Goal: Transaction & Acquisition: Purchase product/service

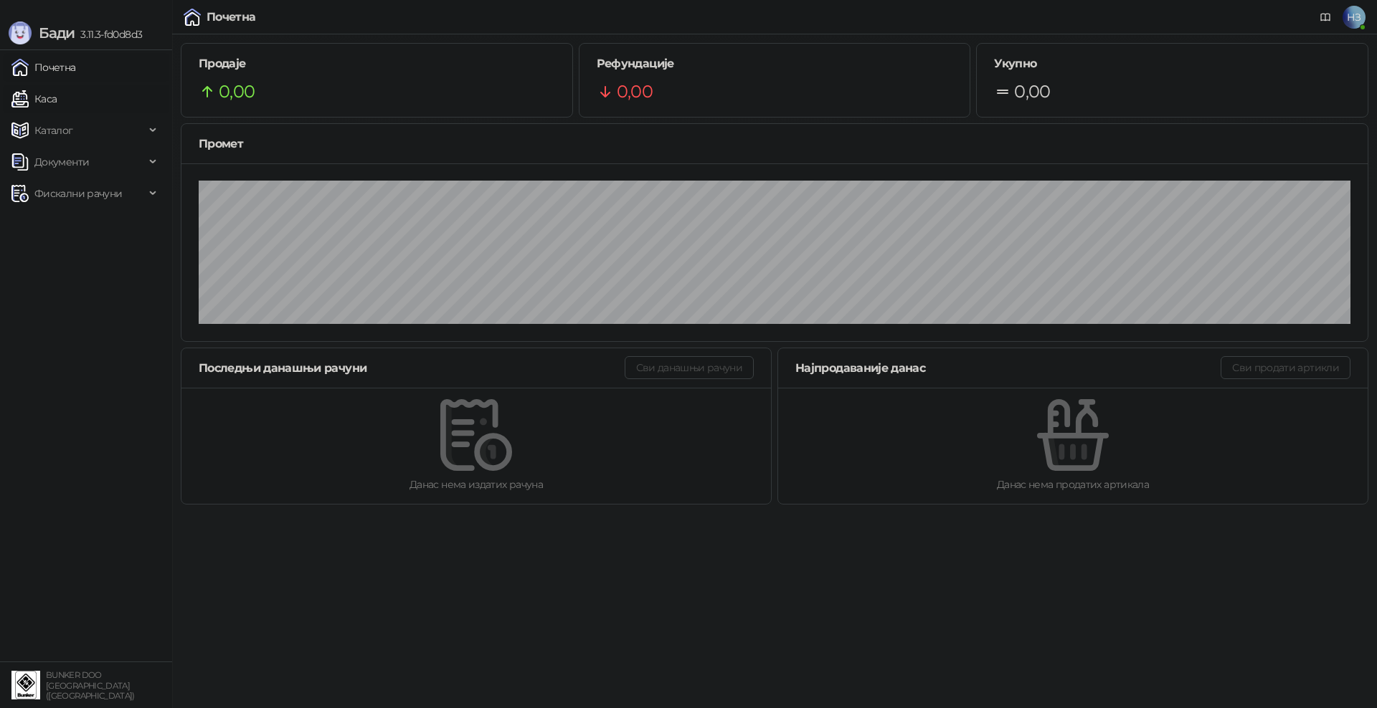
click at [57, 98] on link "Каса" at bounding box center [33, 99] width 45 height 29
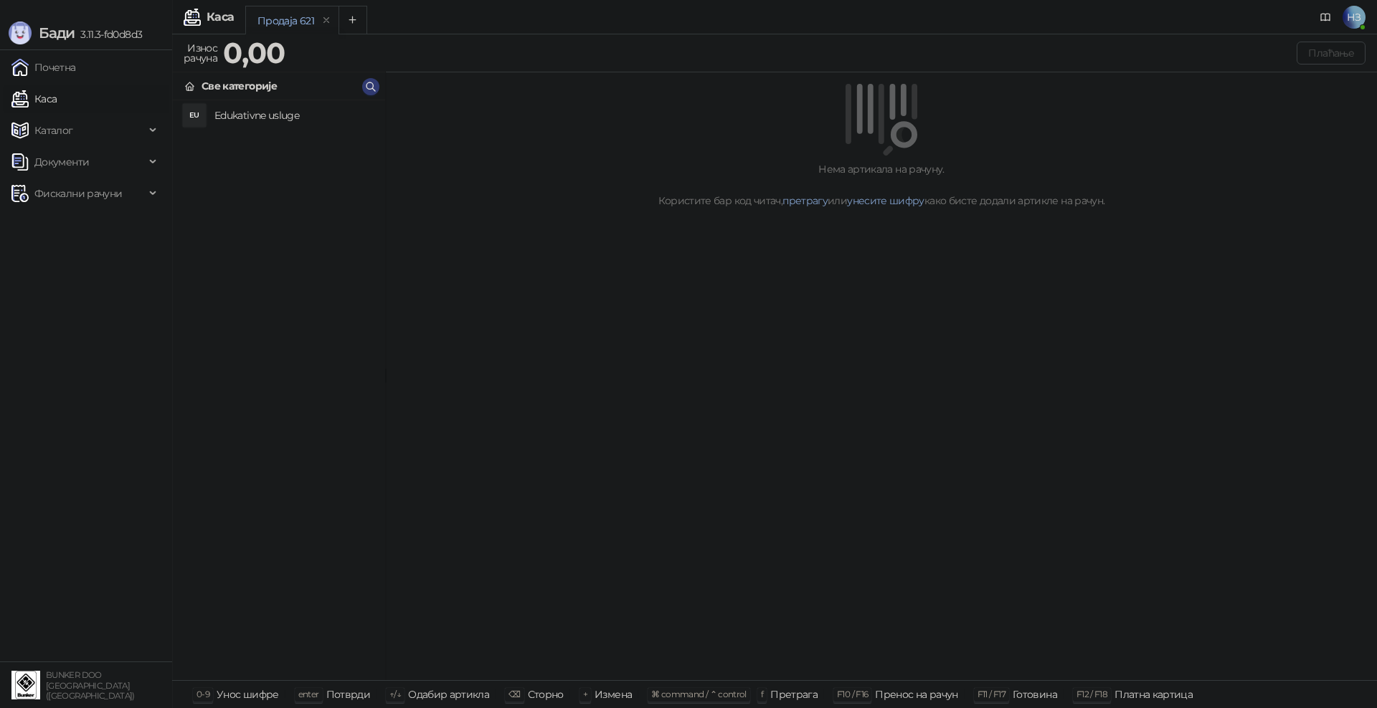
click at [267, 112] on h4 "Edukativne usluge" at bounding box center [293, 115] width 159 height 23
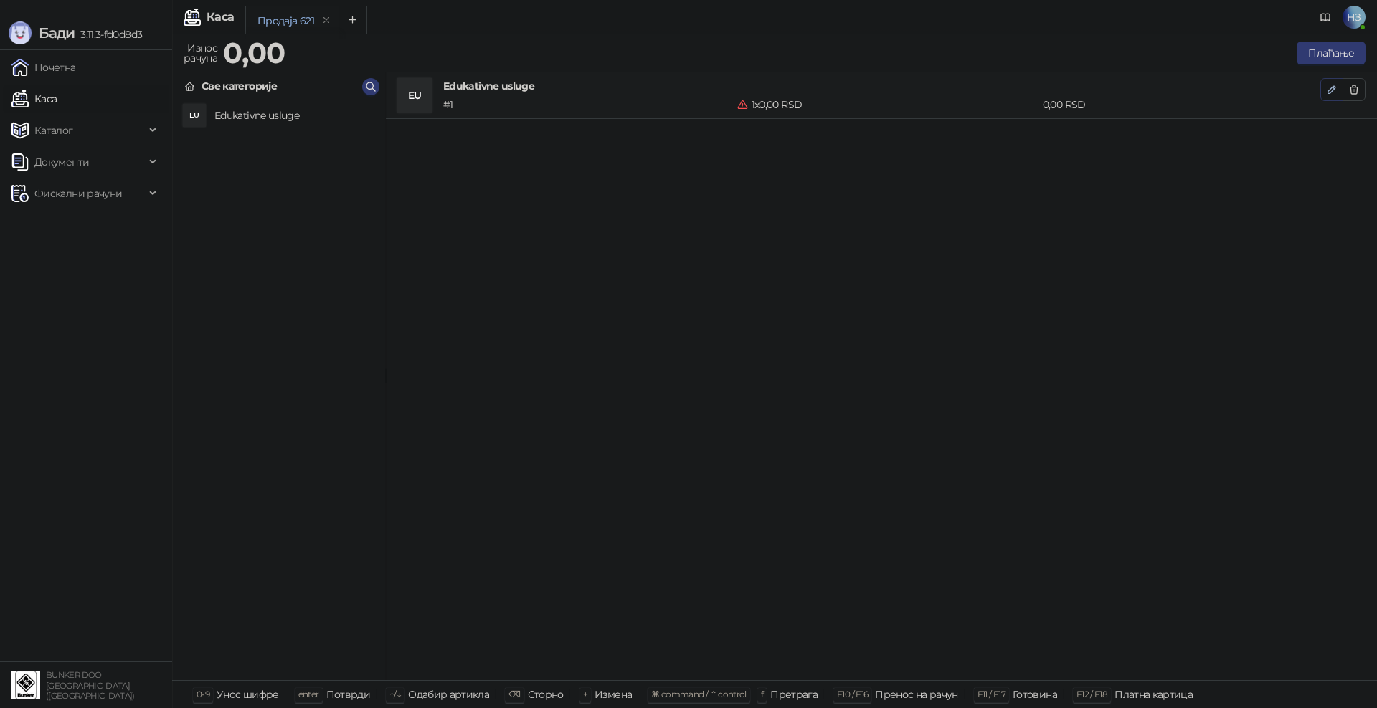
click at [1327, 87] on icon "button" at bounding box center [1331, 89] width 11 height 11
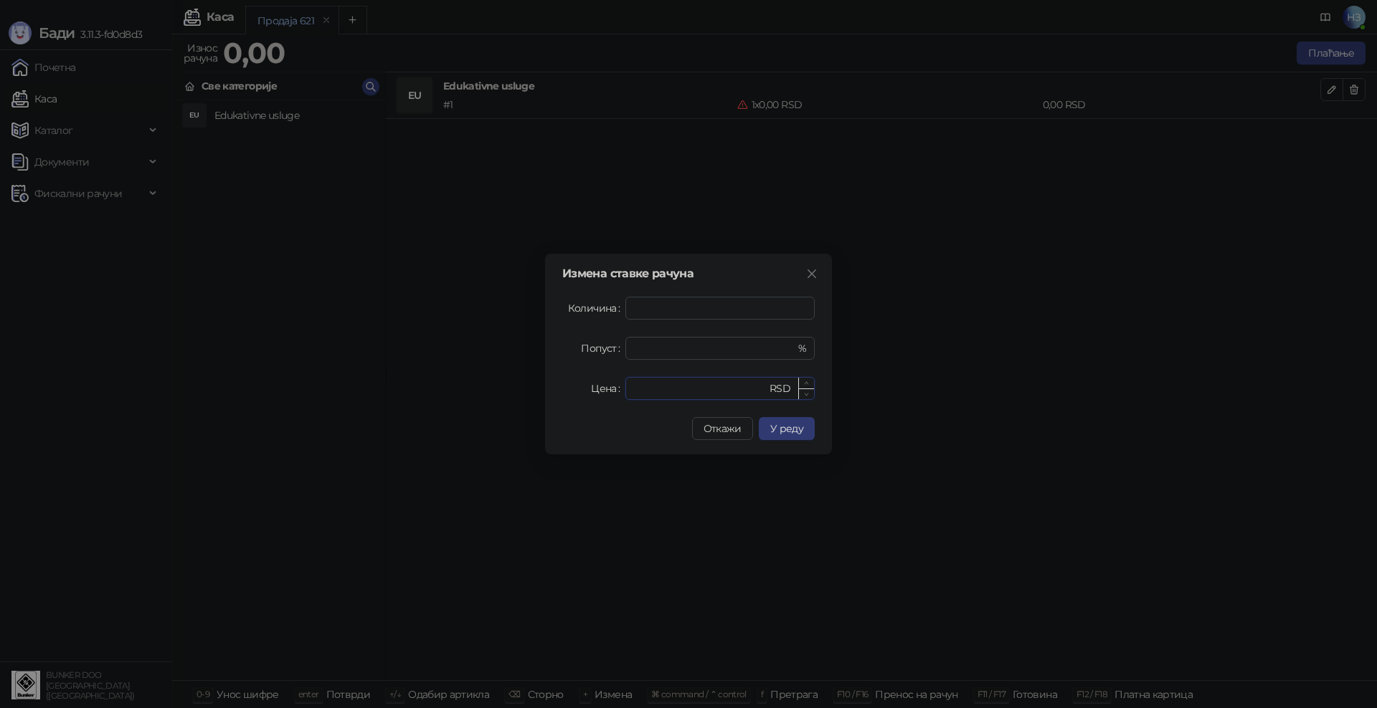
click at [680, 395] on input "*" at bounding box center [700, 389] width 133 height 22
drag, startPoint x: 684, startPoint y: 392, endPoint x: 600, endPoint y: 390, distance: 83.9
click at [600, 390] on div "Цена * RSD" at bounding box center [688, 388] width 252 height 23
type input "****"
drag, startPoint x: 642, startPoint y: 309, endPoint x: 627, endPoint y: 308, distance: 15.1
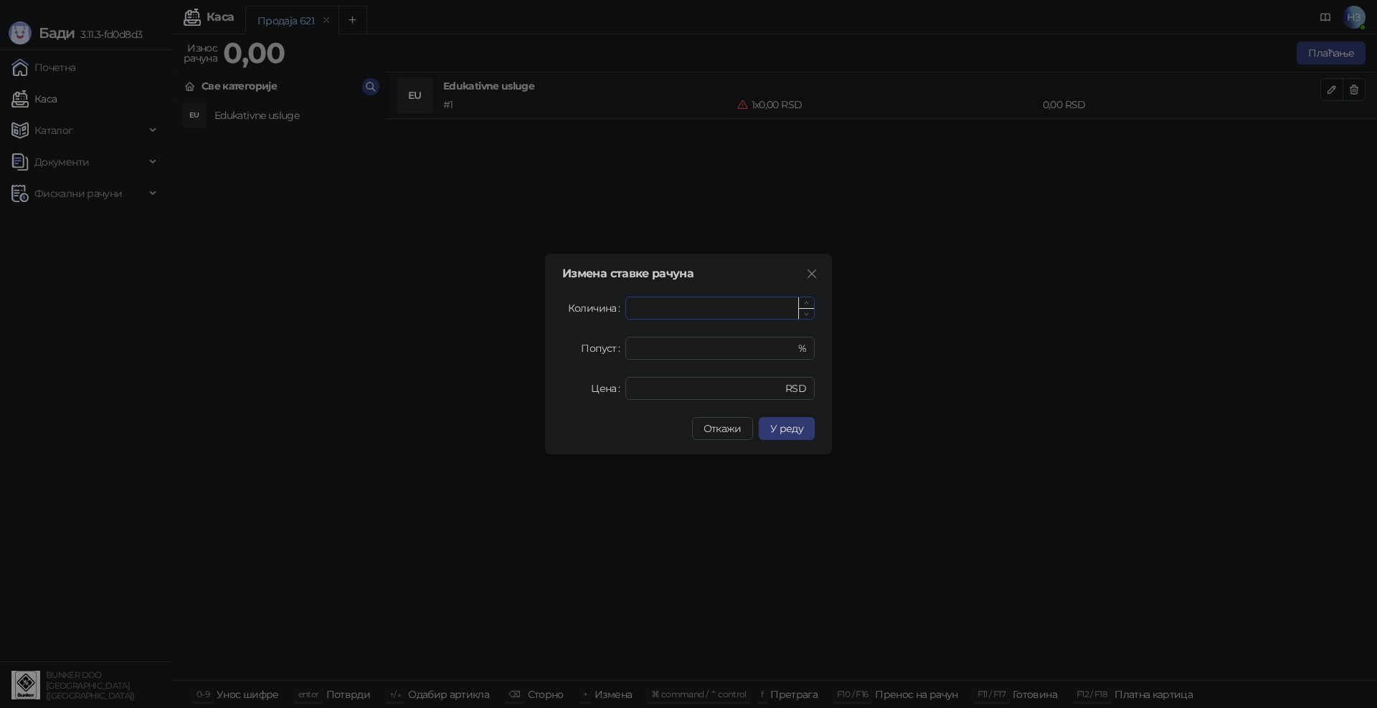
click at [640, 309] on input "*" at bounding box center [720, 309] width 188 height 22
type input "*"
click at [789, 434] on span "У реду" at bounding box center [786, 428] width 33 height 13
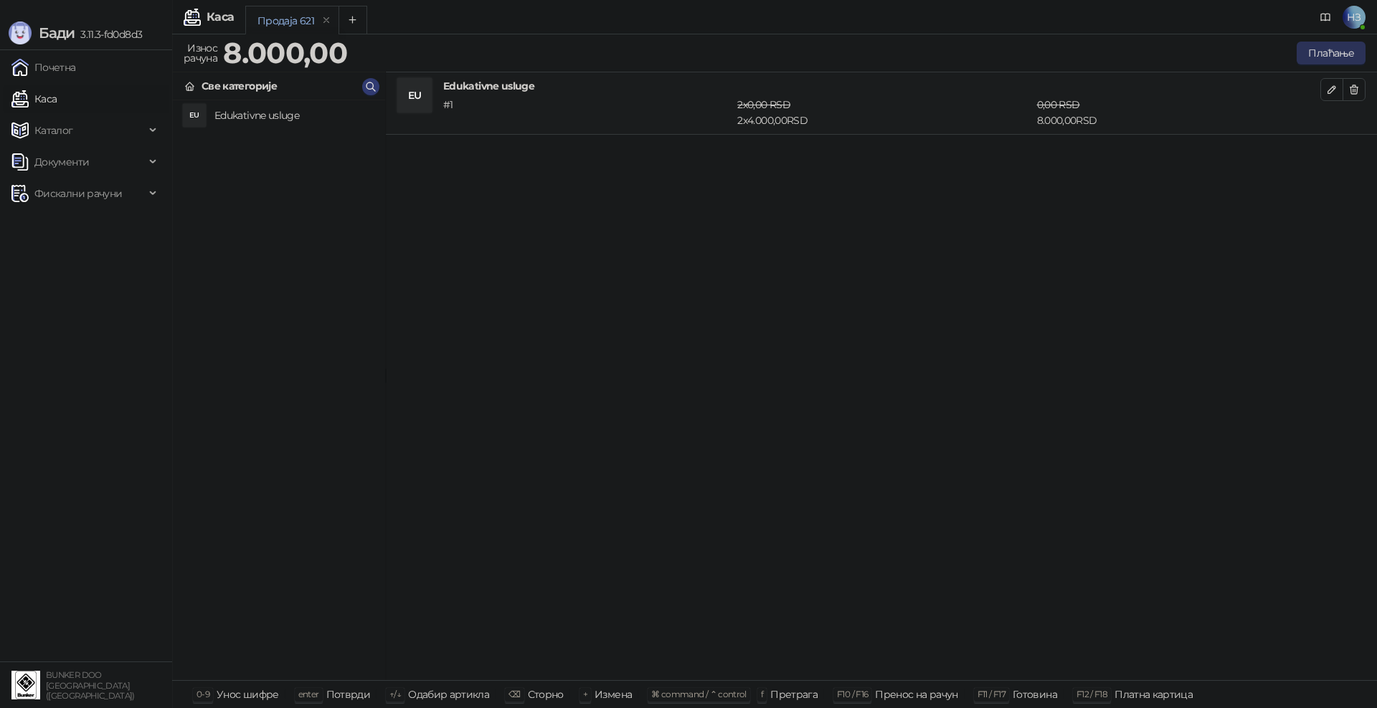
click at [1337, 49] on button "Плаћање" at bounding box center [1330, 53] width 69 height 23
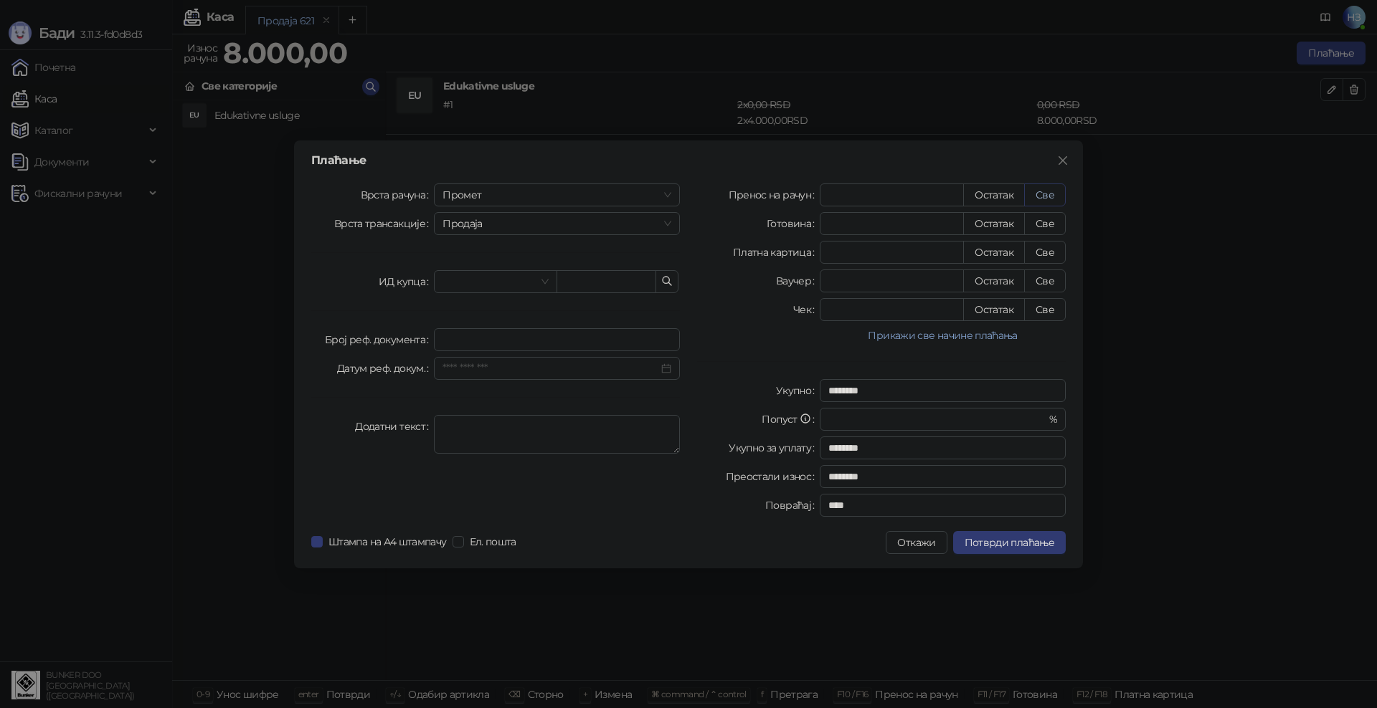
click at [1055, 193] on button "Све" at bounding box center [1045, 195] width 42 height 23
type input "****"
click at [1017, 539] on span "Потврди плаћање" at bounding box center [1009, 542] width 90 height 13
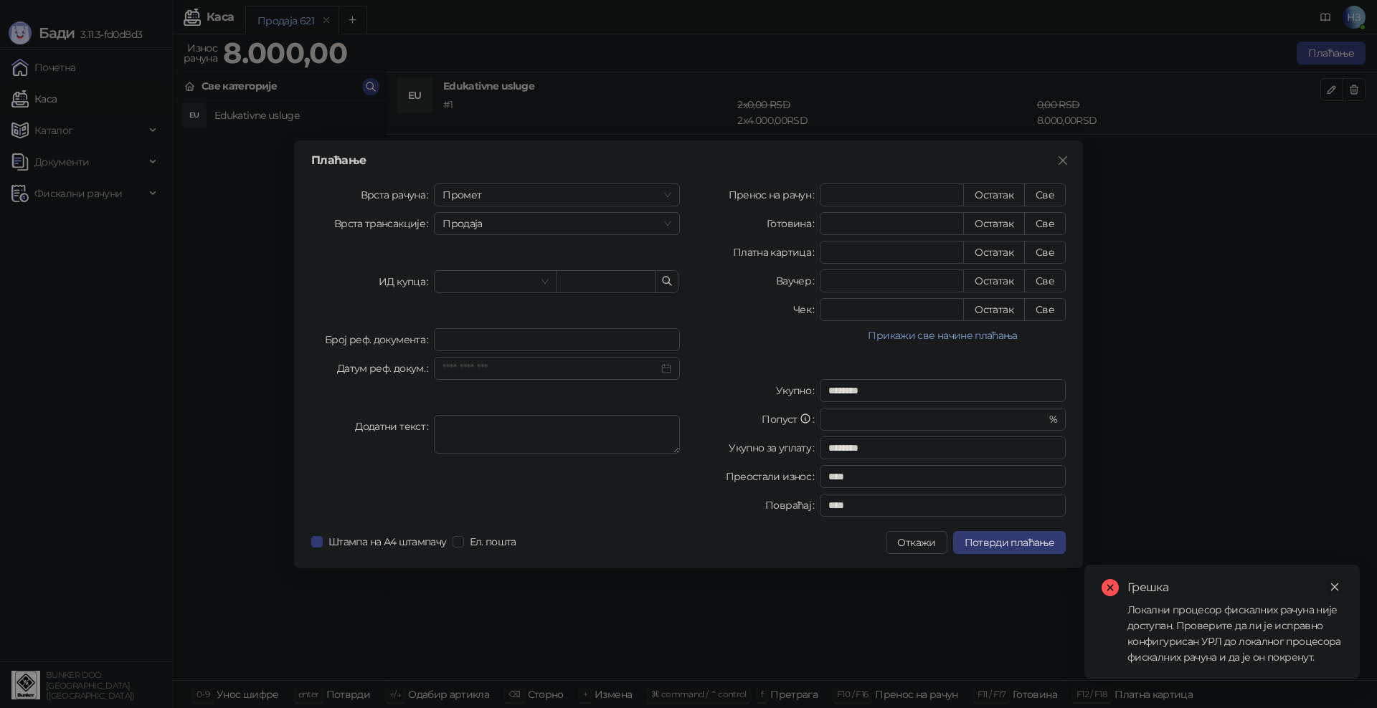
click at [1336, 584] on icon "close" at bounding box center [1334, 587] width 10 height 10
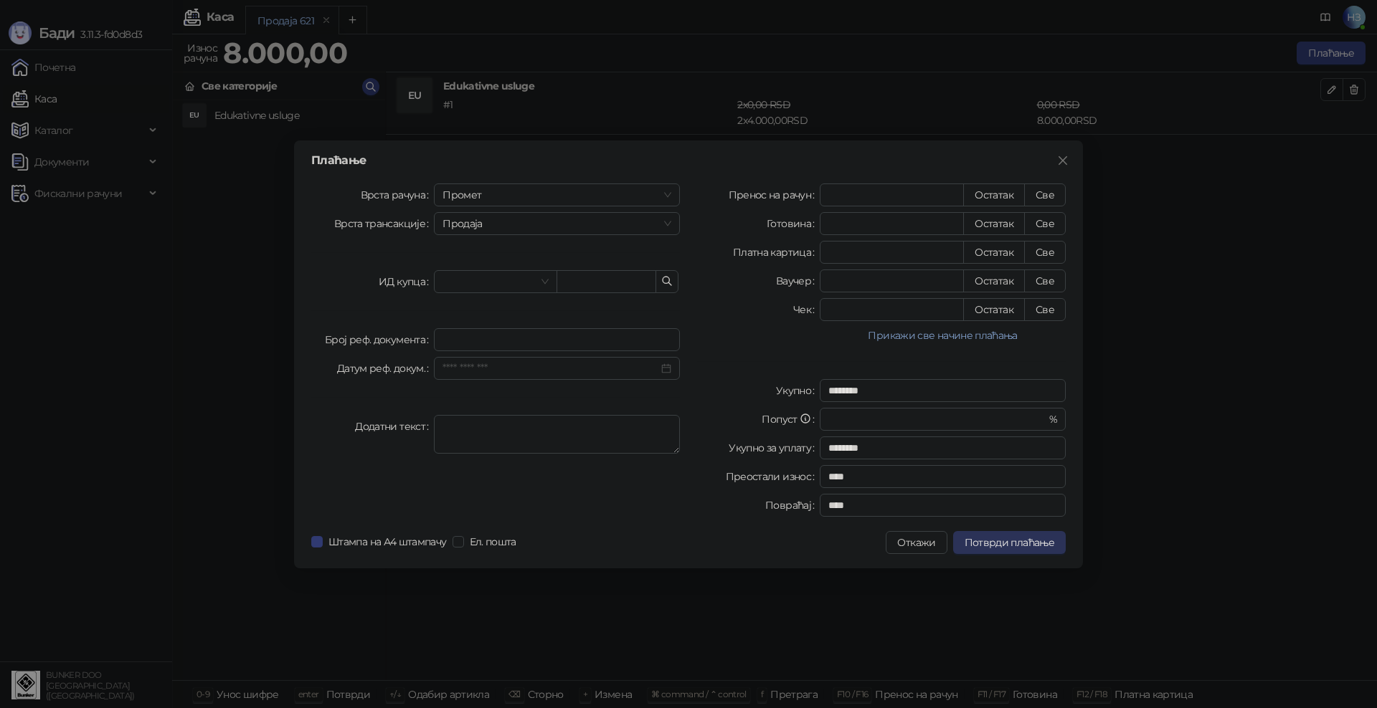
click at [1014, 544] on span "Потврди плаћање" at bounding box center [1009, 542] width 90 height 13
